Goal: Book appointment/travel/reservation

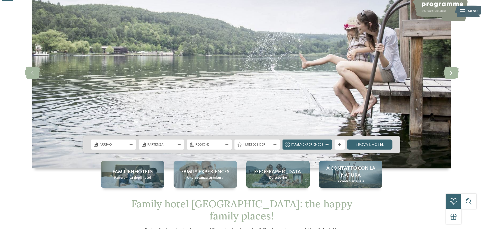
scroll to position [50, 0]
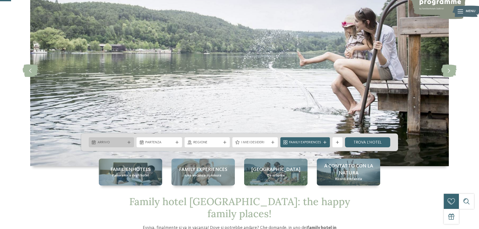
click at [124, 142] on span "Arrivo" at bounding box center [112, 142] width 28 height 5
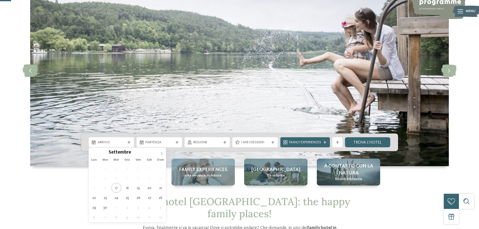
click at [161, 153] on icon at bounding box center [162, 154] width 4 height 4
type div "03.10.2025"
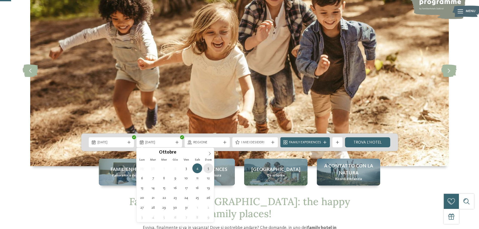
type div "05.10.2025"
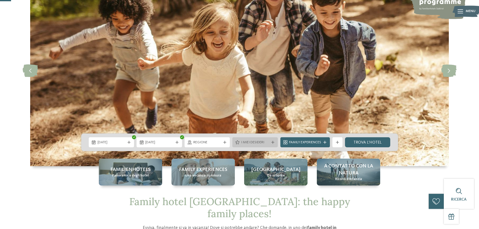
click at [271, 142] on icon at bounding box center [272, 142] width 3 height 3
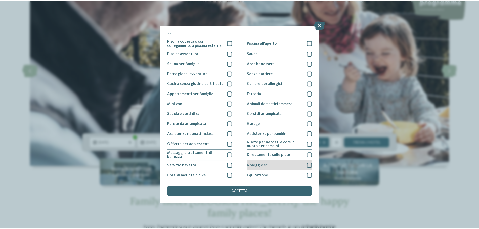
scroll to position [0, 0]
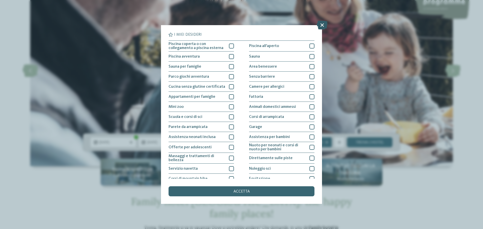
click at [322, 25] on icon at bounding box center [321, 25] width 11 height 9
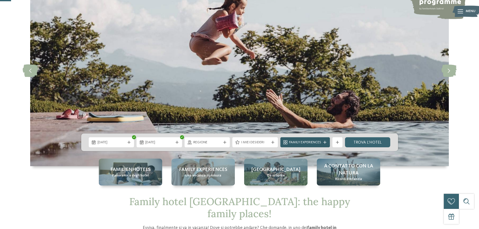
click at [326, 140] on div "Family Experiences" at bounding box center [305, 142] width 50 height 10
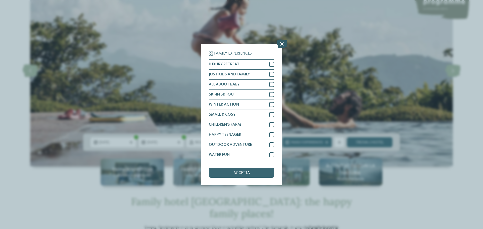
click at [281, 42] on icon at bounding box center [281, 43] width 11 height 9
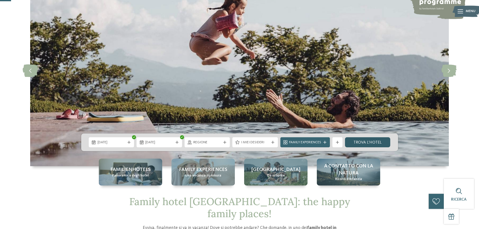
click at [370, 143] on link "trova l’hotel" at bounding box center [367, 142] width 45 height 10
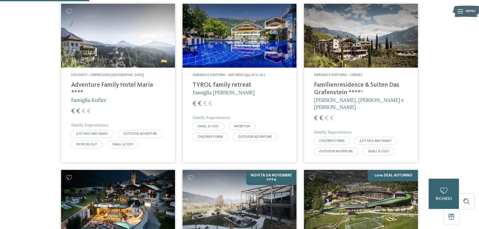
scroll to position [165, 0]
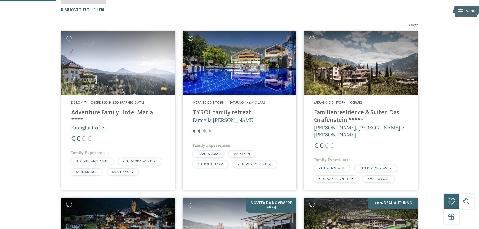
click at [230, 113] on h4 "TYROL family retreat" at bounding box center [240, 113] width 94 height 8
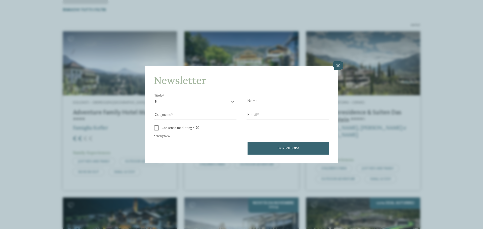
click at [337, 64] on icon at bounding box center [337, 65] width 11 height 9
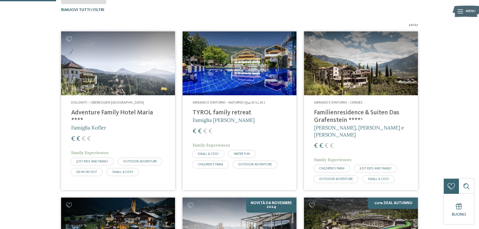
click at [332, 112] on h4 "Familienresidence & Suiten Das Grafenstein ****ˢ" at bounding box center [361, 116] width 94 height 15
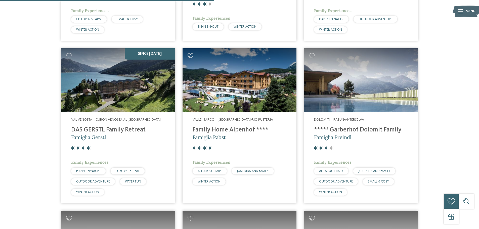
scroll to position [567, 0]
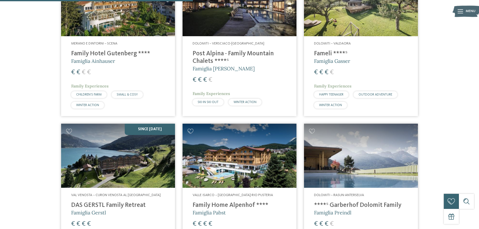
click at [104, 50] on h4 "Family Hotel Gutenberg ****" at bounding box center [118, 54] width 94 height 8
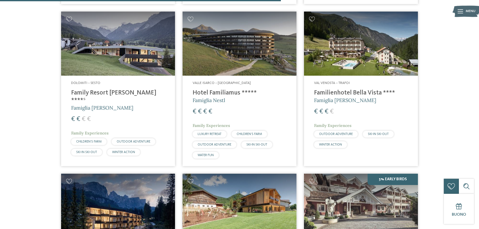
scroll to position [843, 0]
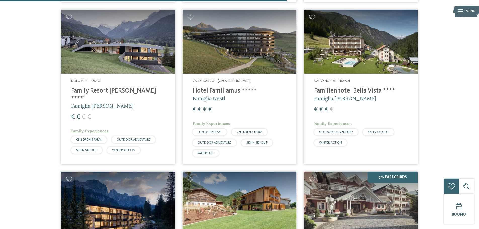
click at [92, 87] on h4 "Family Resort Rainer ****ˢ" at bounding box center [118, 94] width 94 height 15
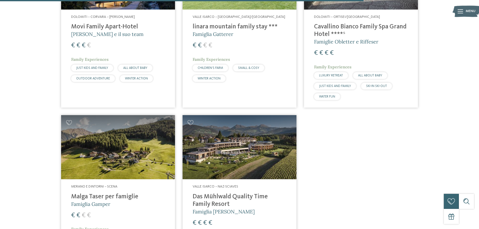
scroll to position [1044, 0]
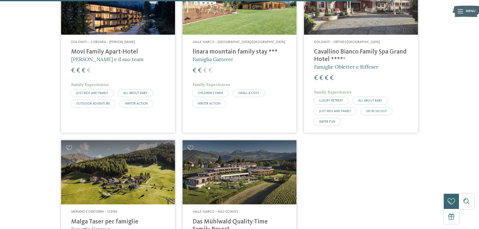
click at [222, 48] on h4 "linara mountain family stay ***" at bounding box center [240, 52] width 94 height 8
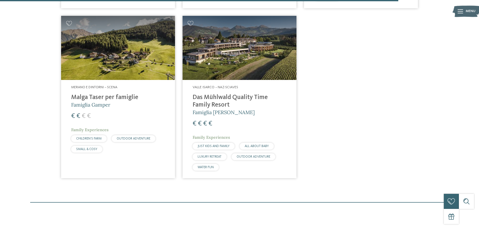
scroll to position [1170, 0]
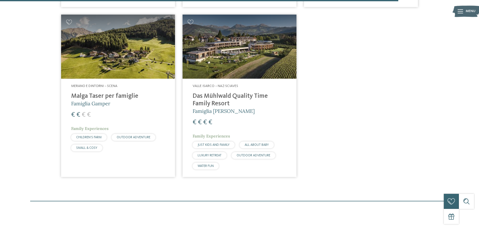
click at [121, 92] on h4 "Malga Taser per famiglie" at bounding box center [118, 96] width 94 height 8
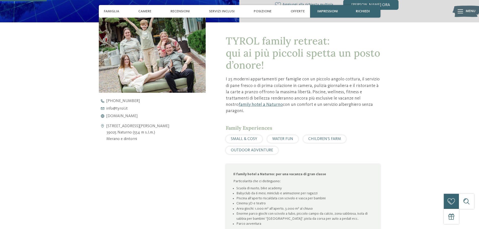
scroll to position [201, 0]
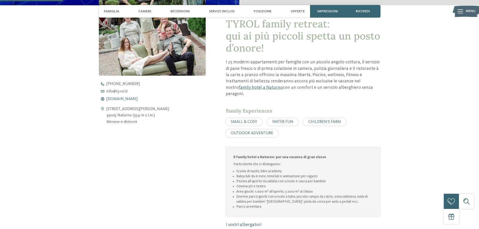
click at [122, 99] on span "www.tyrol.it" at bounding box center [121, 99] width 31 height 4
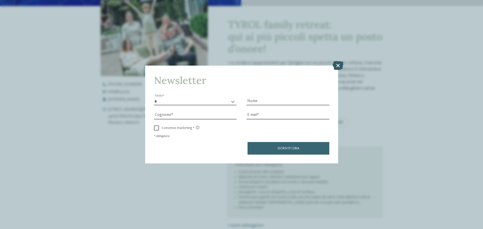
click at [337, 64] on icon at bounding box center [337, 65] width 11 height 9
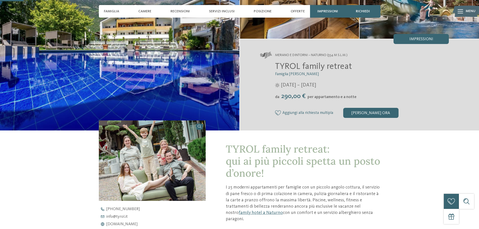
scroll to position [75, 0]
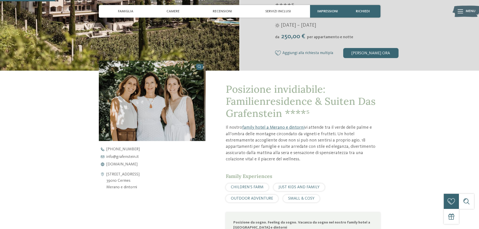
scroll to position [176, 0]
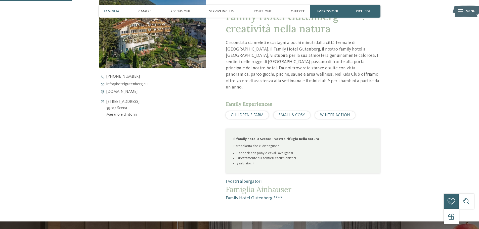
scroll to position [226, 0]
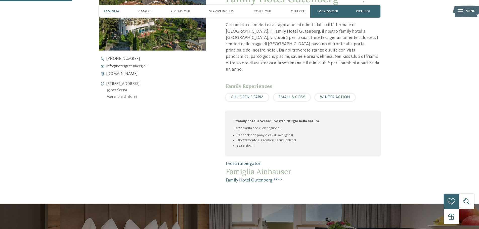
click at [120, 71] on div "+39 0473 945 950 info@ no-spam. hotelgutenberg. no-spam. eu www.hotelgutenberg.…" at bounding box center [157, 66] width 116 height 19
click at [120, 72] on span "www.hotelgutenberg.eu" at bounding box center [121, 74] width 31 height 4
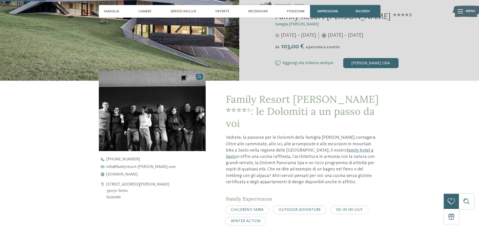
scroll to position [201, 0]
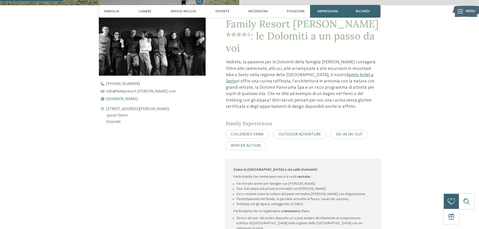
click at [127, 98] on span "www.familyresort-rainer.com" at bounding box center [121, 99] width 31 height 4
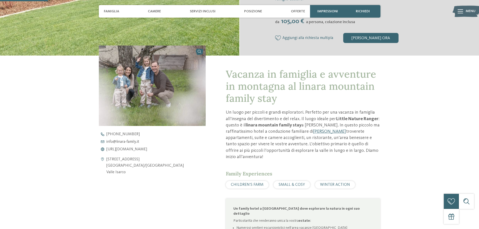
scroll to position [201, 0]
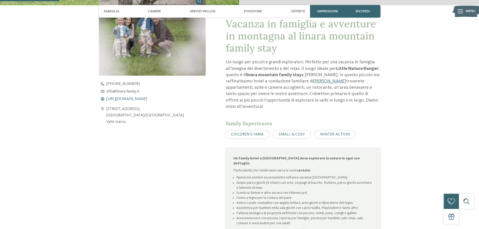
click at [123, 99] on span "https://www.linara-family.it/it" at bounding box center [126, 99] width 41 height 4
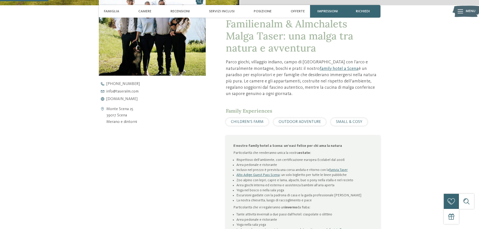
scroll to position [201, 0]
click at [130, 99] on span "[DOMAIN_NAME]" at bounding box center [121, 99] width 31 height 4
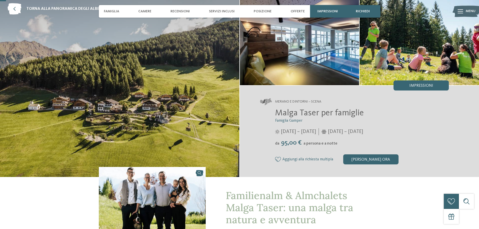
scroll to position [25, 0]
